Goal: Transaction & Acquisition: Purchase product/service

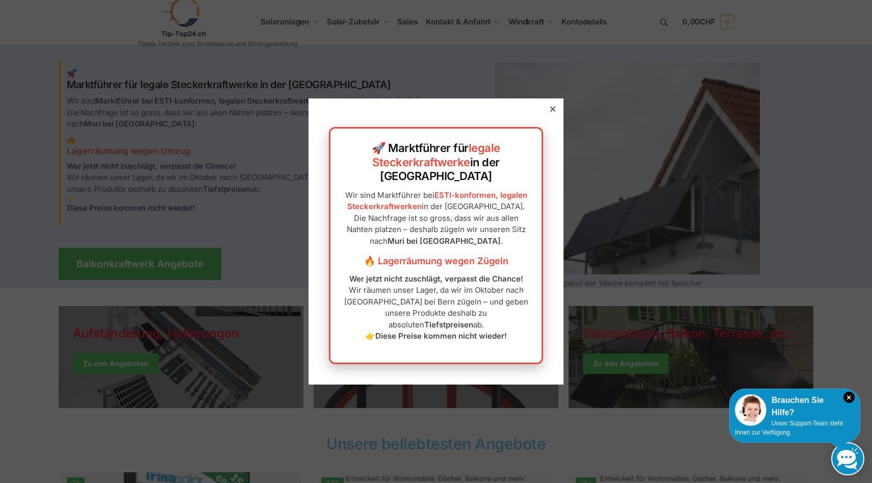
click at [553, 112] on icon at bounding box center [552, 109] width 5 height 5
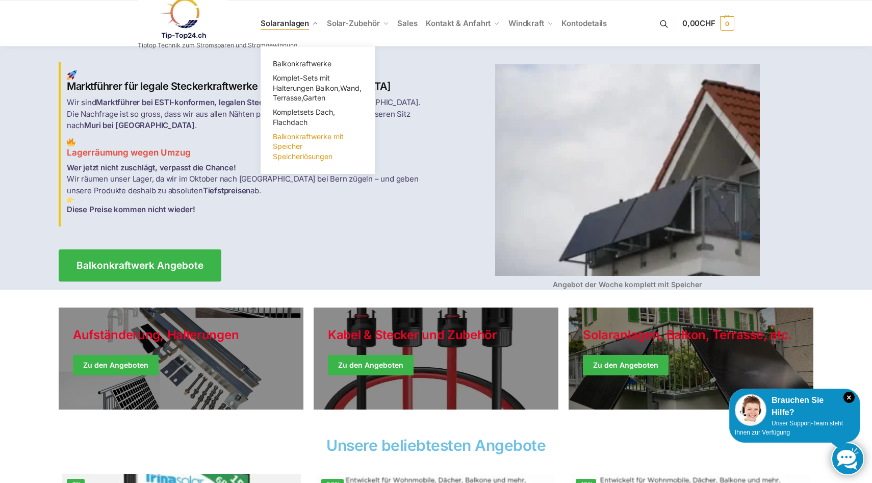
click at [310, 154] on span "Balkonkraftwerke mit Speicher Speicherlösungen" at bounding box center [308, 146] width 71 height 29
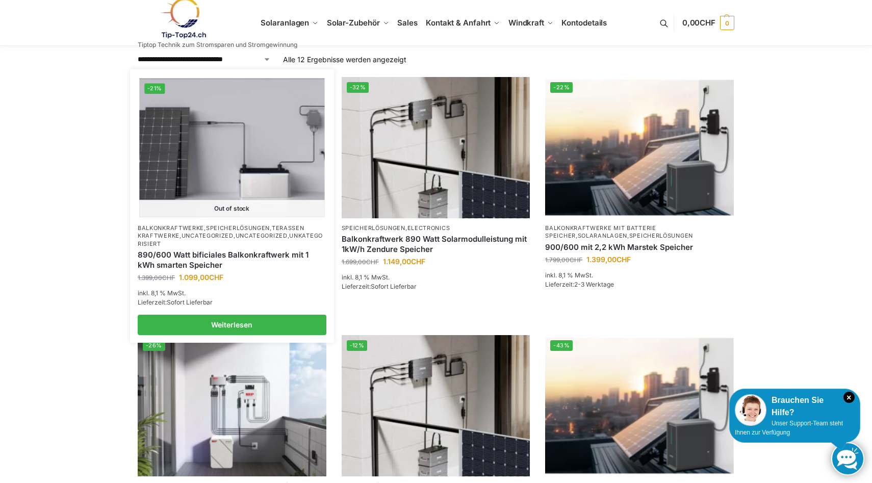
scroll to position [275, 0]
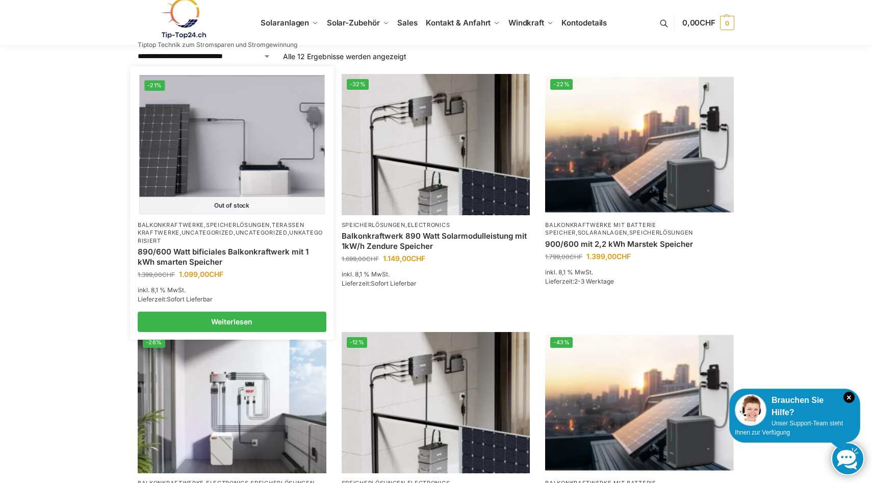
click at [242, 265] on link "890/600 Watt bificiales Balkonkraftwerk mit 1 kWh smarten Speicher" at bounding box center [232, 257] width 189 height 20
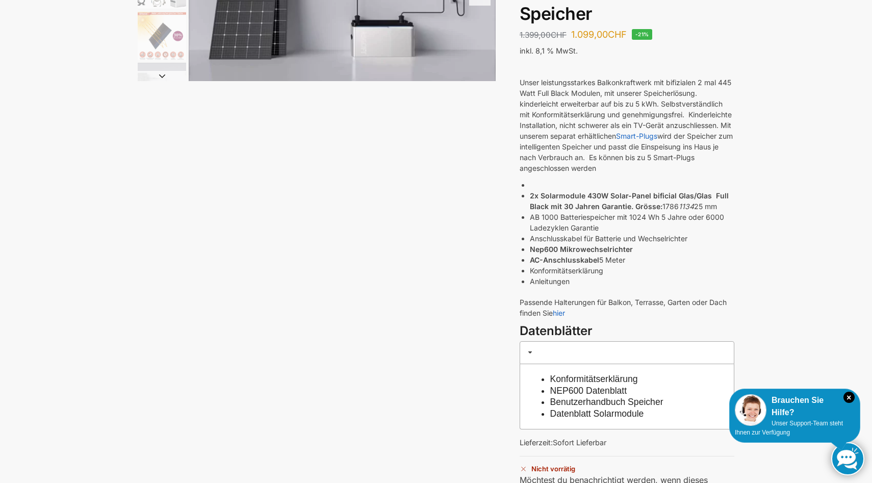
scroll to position [174, 0]
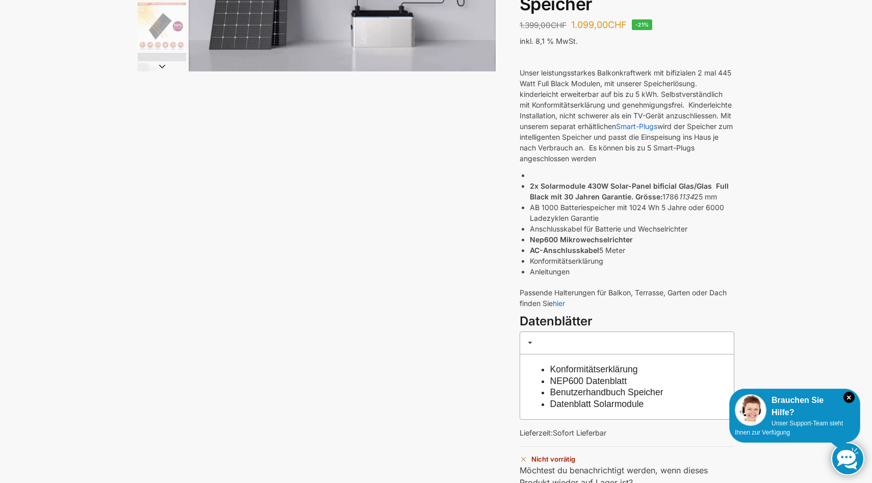
click at [582, 242] on strong "Nep600 Mikrowechselrichter" at bounding box center [581, 239] width 103 height 9
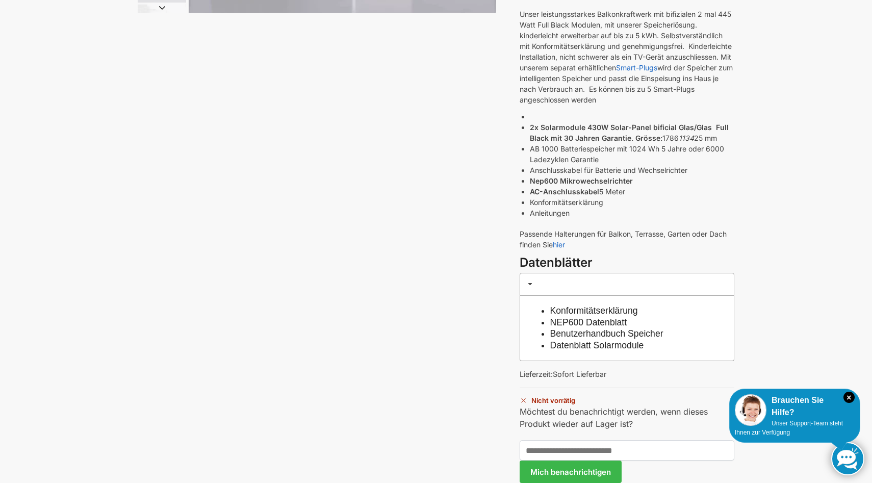
scroll to position [238, 0]
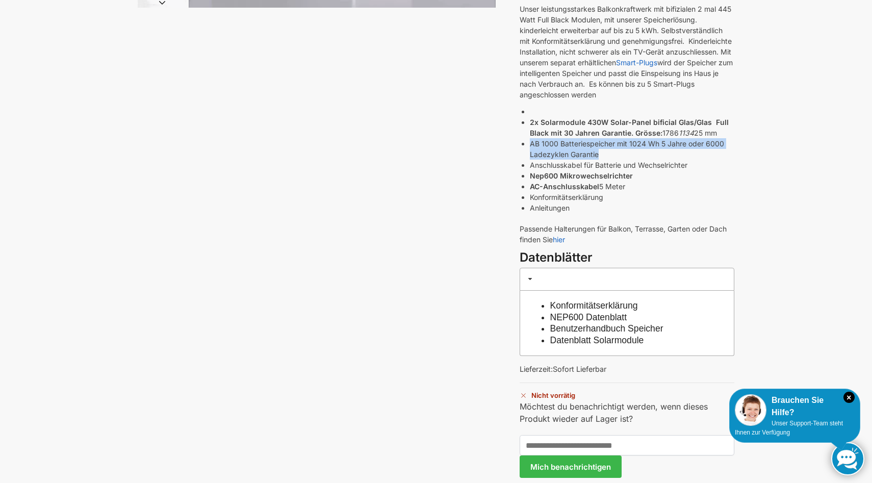
drag, startPoint x: 532, startPoint y: 145, endPoint x: 642, endPoint y: 152, distance: 110.3
click at [642, 152] on li "AB 1000 Batteriespeicher mit 1024 Wh 5 Jahre oder 6000 Ladezyklen Garantie" at bounding box center [632, 148] width 204 height 21
copy li "AB 1000 Batteriespeicher mit 1024 Wh 5 Jahre oder 6000 Ladezyklen Garantie"
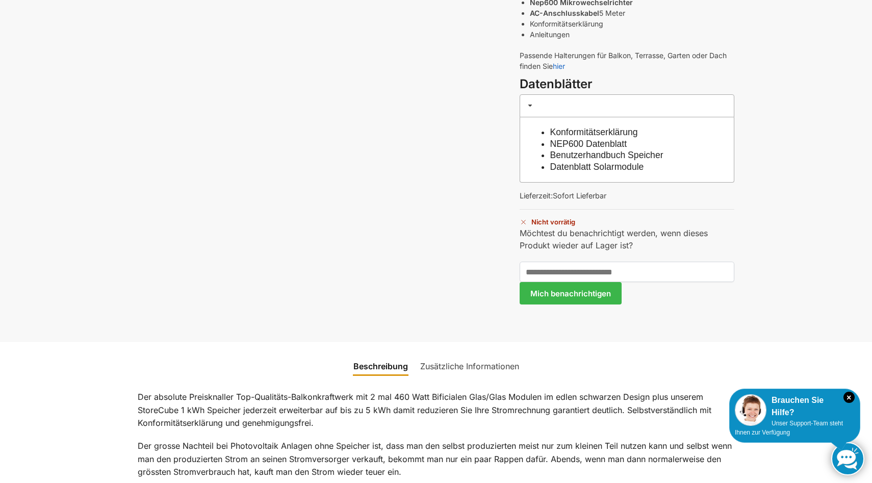
scroll to position [0, 0]
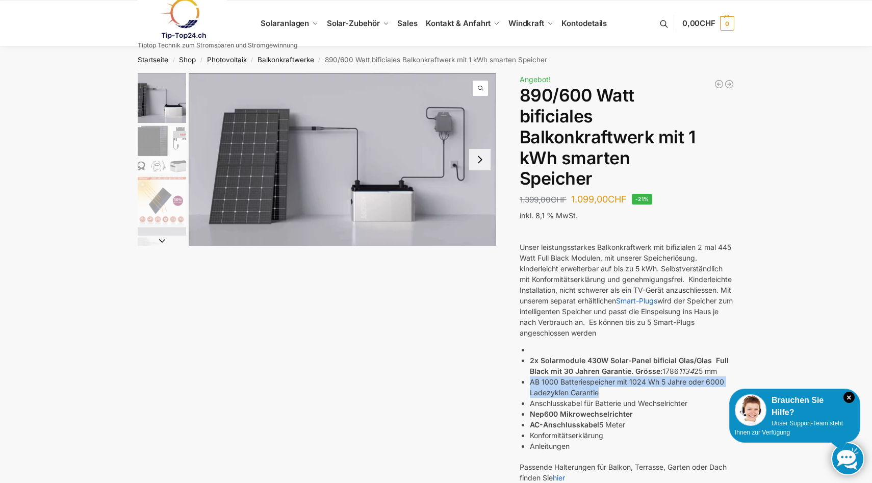
click at [666, 22] on button at bounding box center [669, 23] width 26 height 47
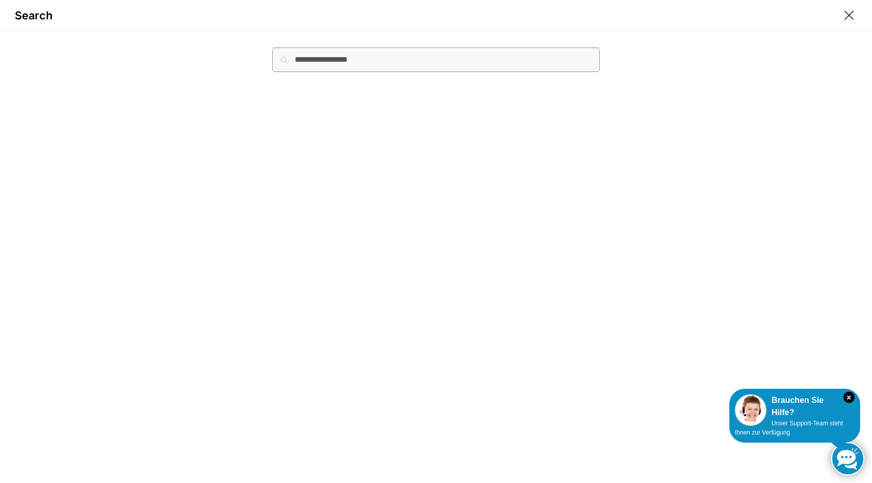
paste input "**********"
type input "**********"
click at [565, 47] on button "Suchen" at bounding box center [582, 52] width 34 height 11
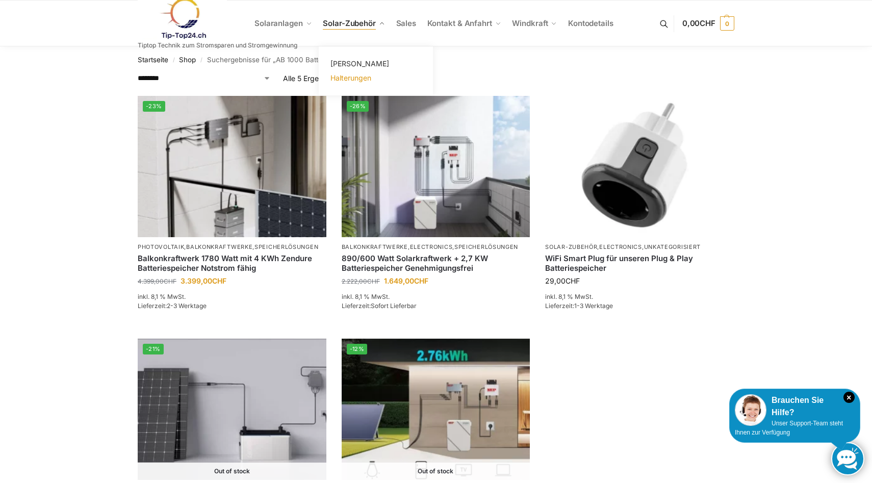
click at [358, 76] on span "Halterungen" at bounding box center [350, 77] width 41 height 9
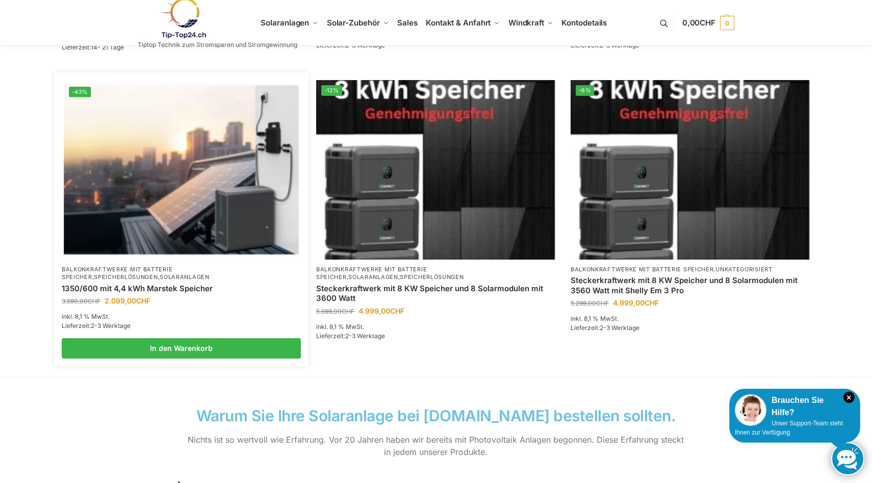
scroll to position [675, 0]
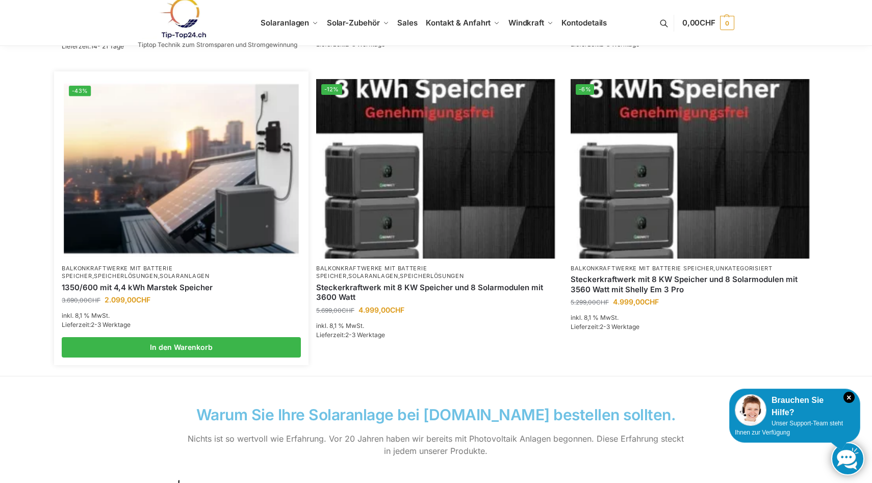
click at [191, 296] on span "3.690,00 CHF Ursprünglicher Preis war: 3.690,00 CHF 2.099,00 CHF Aktueller Prei…" at bounding box center [181, 299] width 239 height 11
click at [164, 285] on link "1350/600 mit 4,4 kWh Marstek Speicher" at bounding box center [181, 287] width 239 height 10
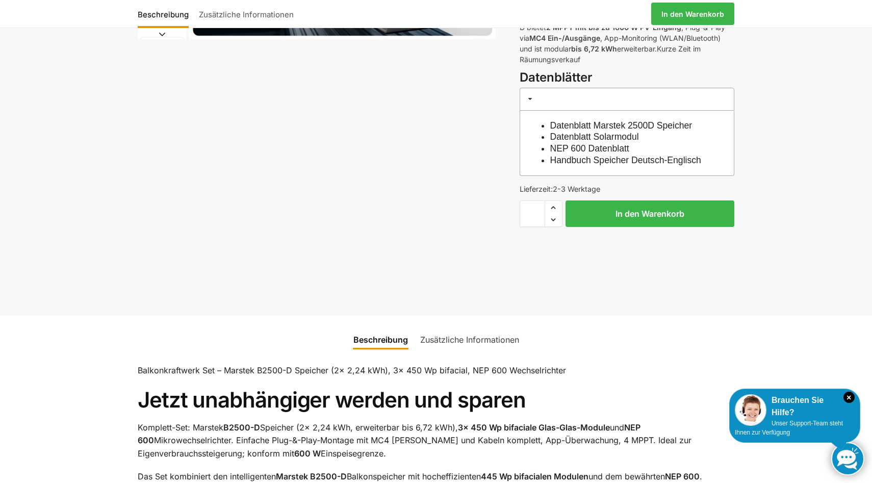
scroll to position [201, 0]
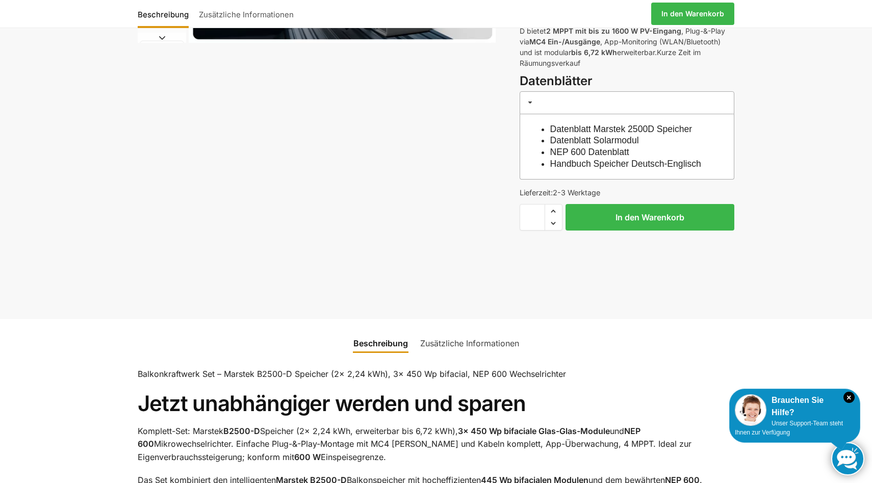
click at [670, 128] on link "Datenblatt Marstek 2500D Speicher" at bounding box center [621, 129] width 142 height 10
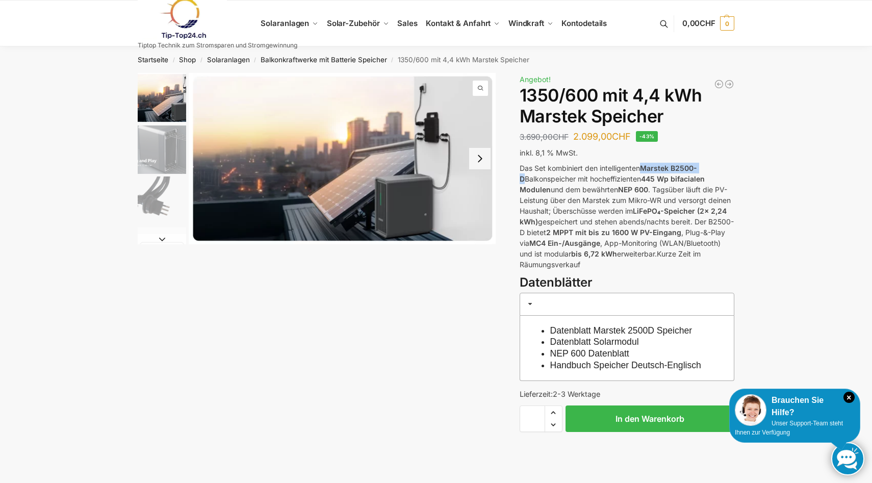
drag, startPoint x: 644, startPoint y: 168, endPoint x: 707, endPoint y: 170, distance: 63.2
click at [707, 170] on p "Das Set kombiniert den intelligenten Marstek B2500-D Balkonspeicher mit hocheff…" at bounding box center [626, 216] width 215 height 107
copy strong "Marstek B2500-D"
